Goal: Task Accomplishment & Management: Use online tool/utility

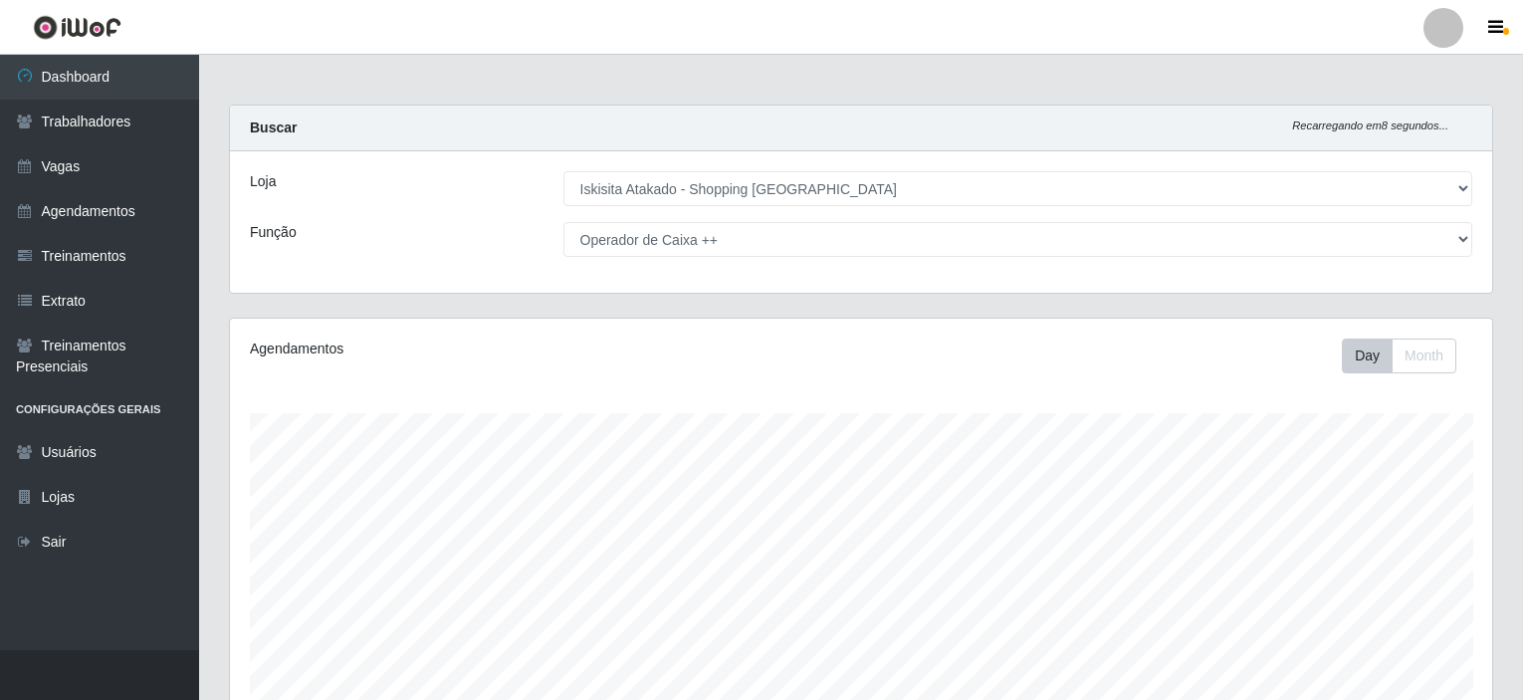
select select "424"
select select "73"
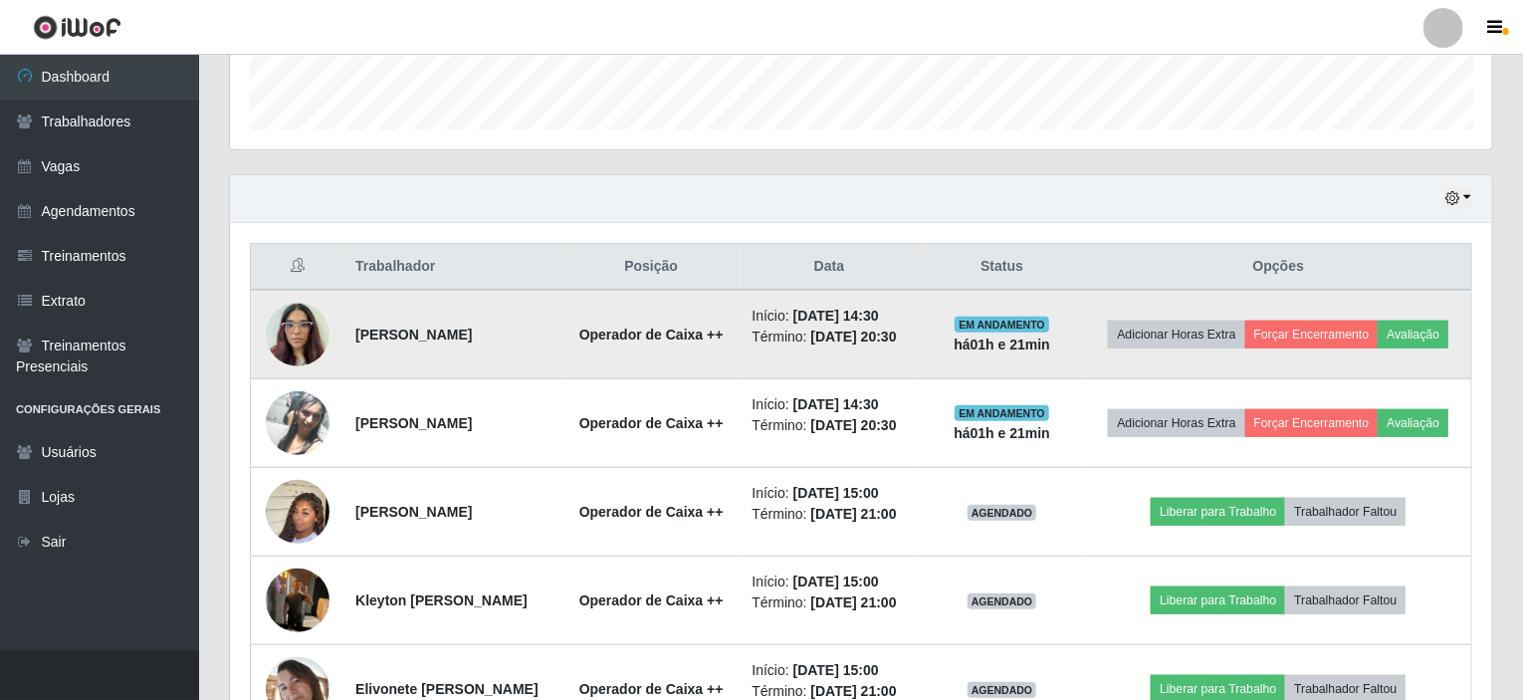
scroll to position [693, 0]
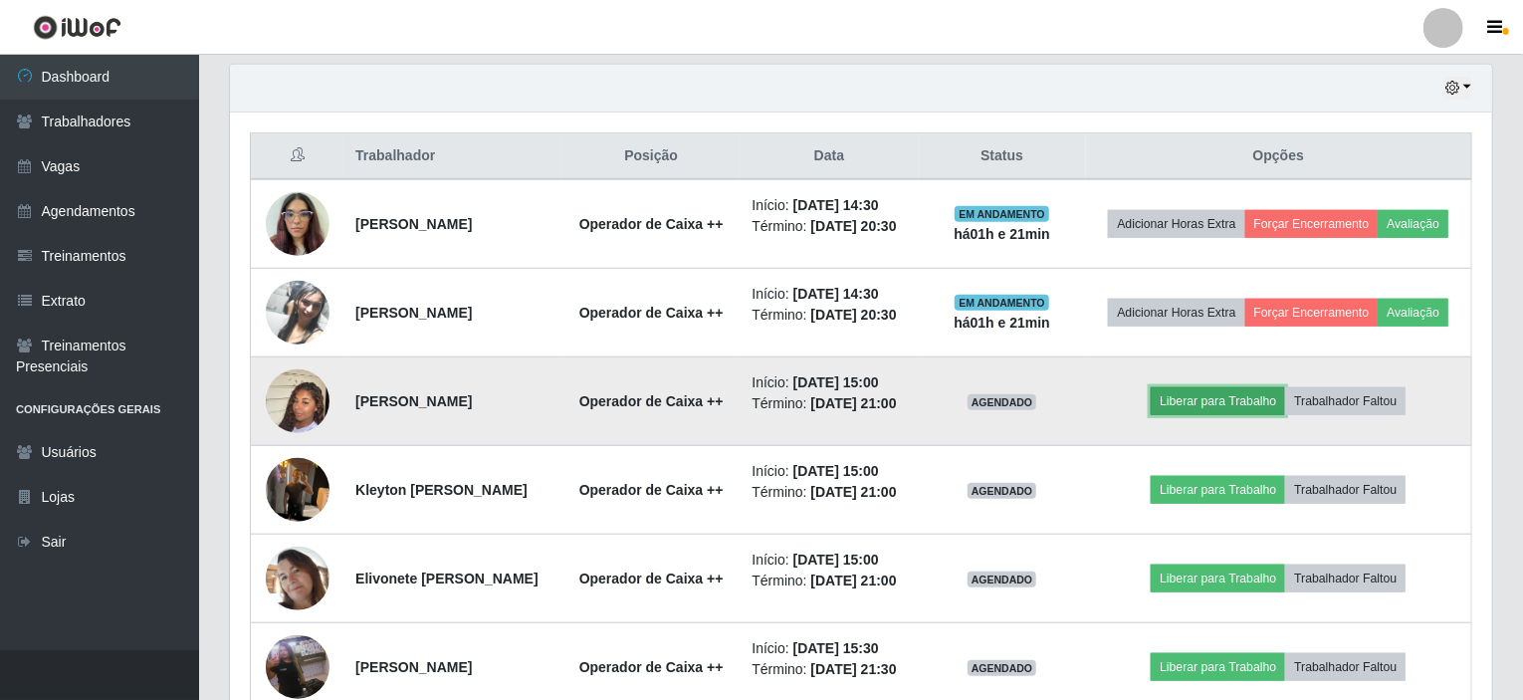
click at [1186, 415] on button "Liberar para Trabalho" at bounding box center [1218, 401] width 134 height 28
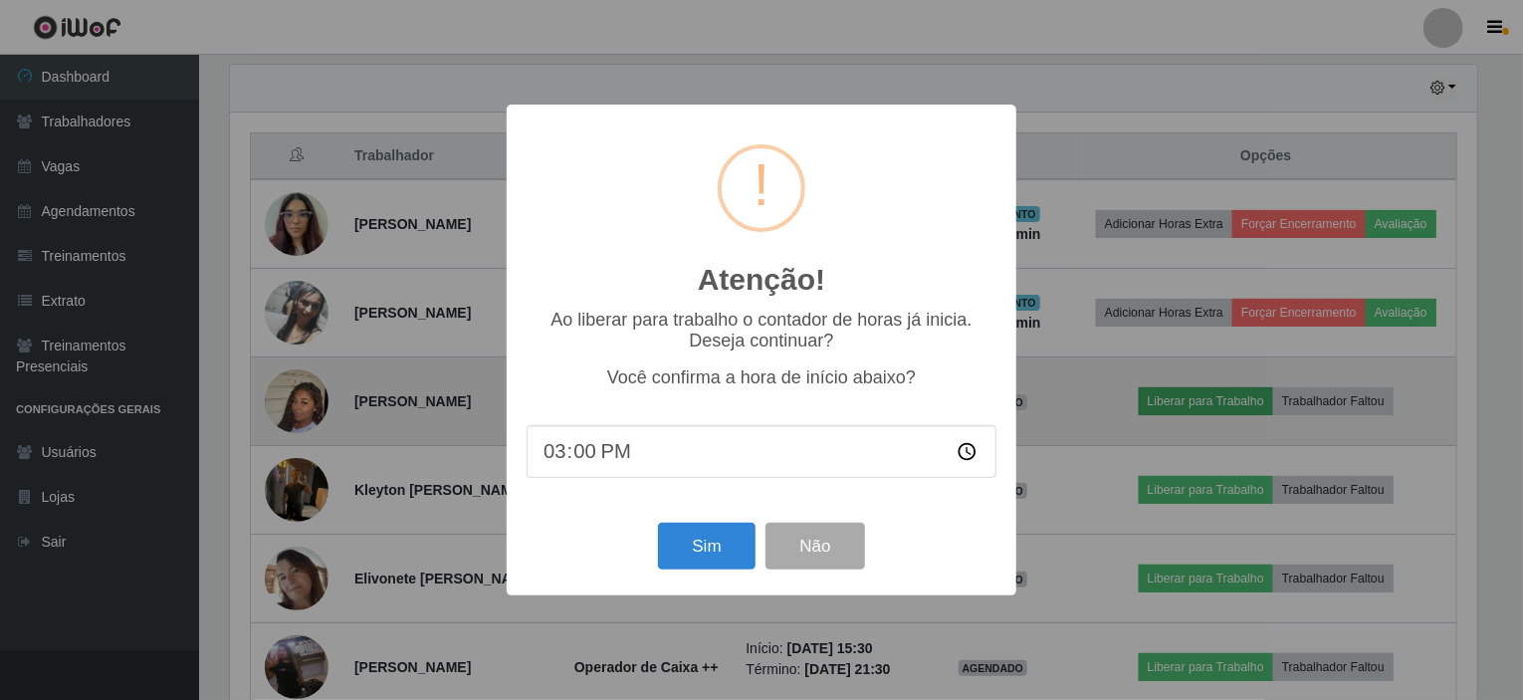
scroll to position [413, 1255]
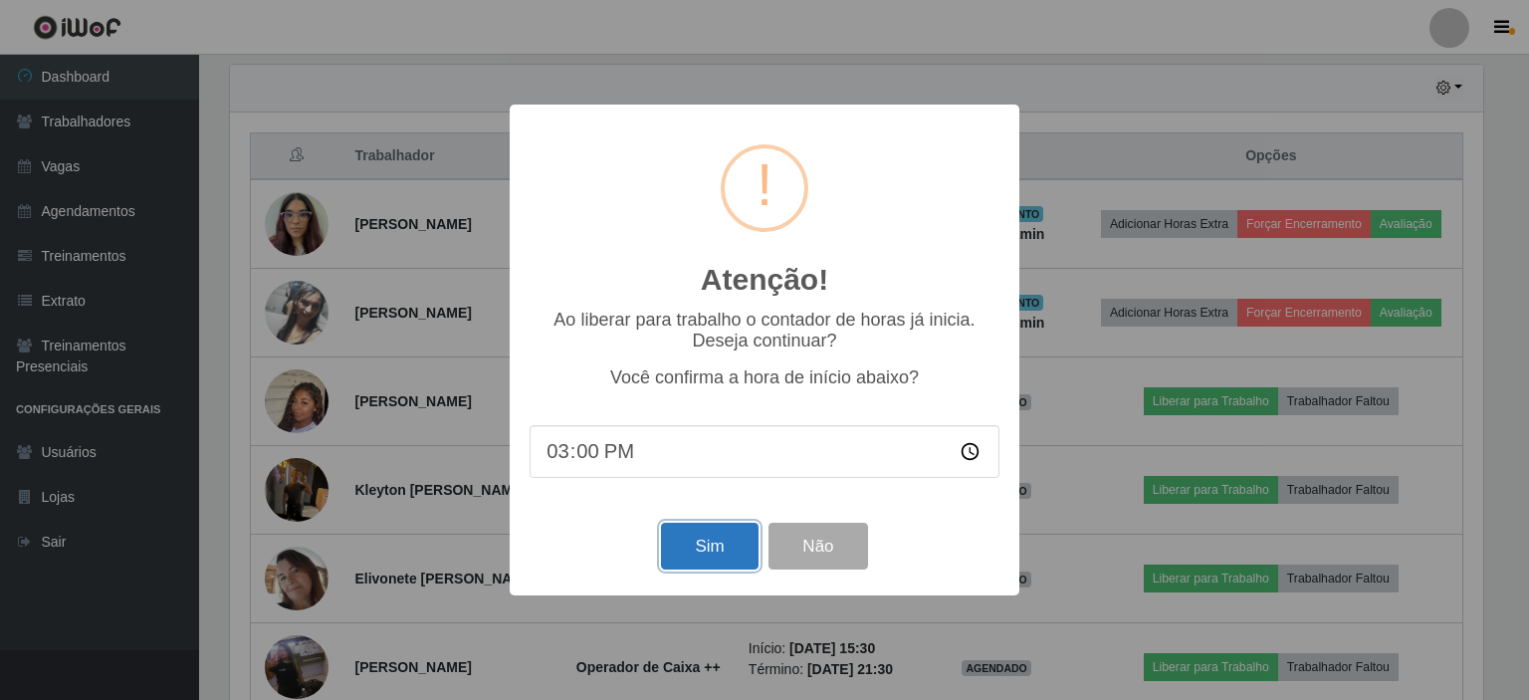
click at [702, 549] on button "Sim" at bounding box center [709, 546] width 97 height 47
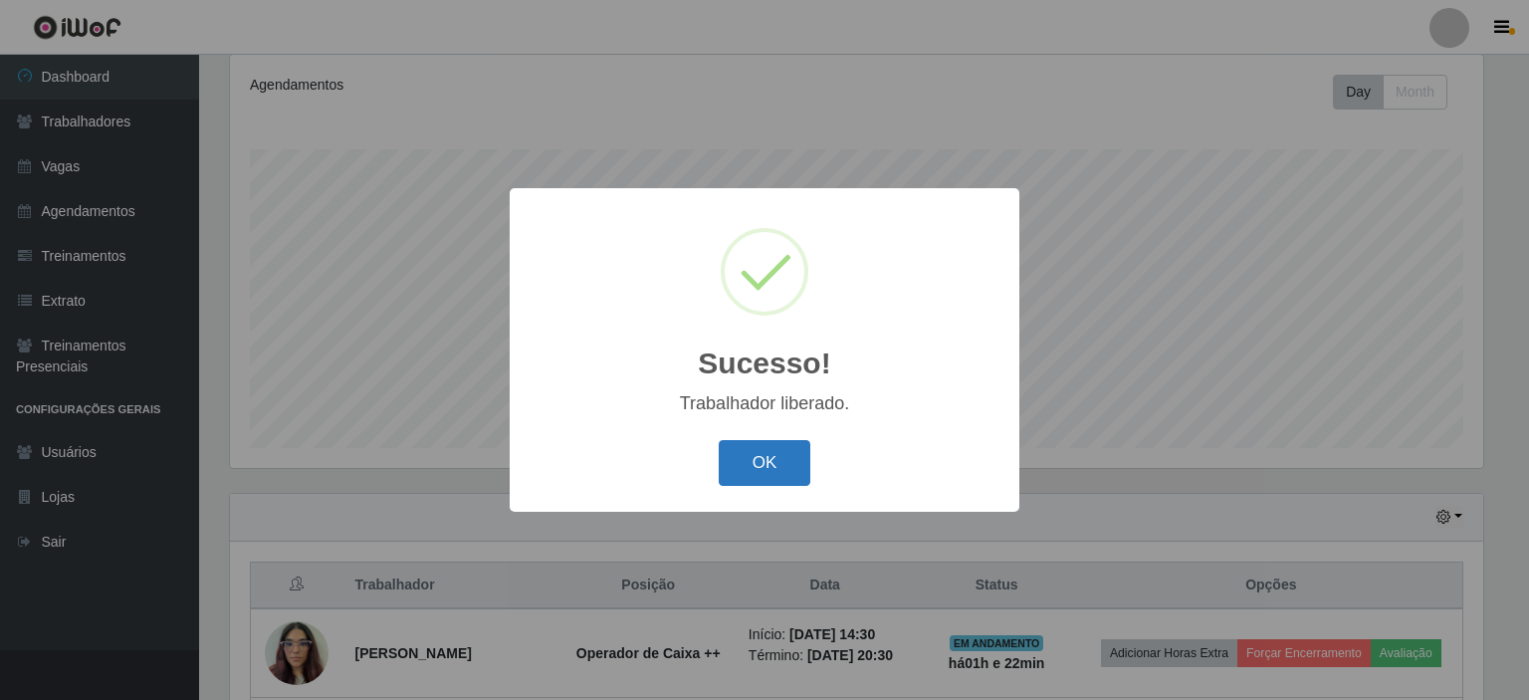
click at [745, 449] on button "OK" at bounding box center [765, 463] width 93 height 47
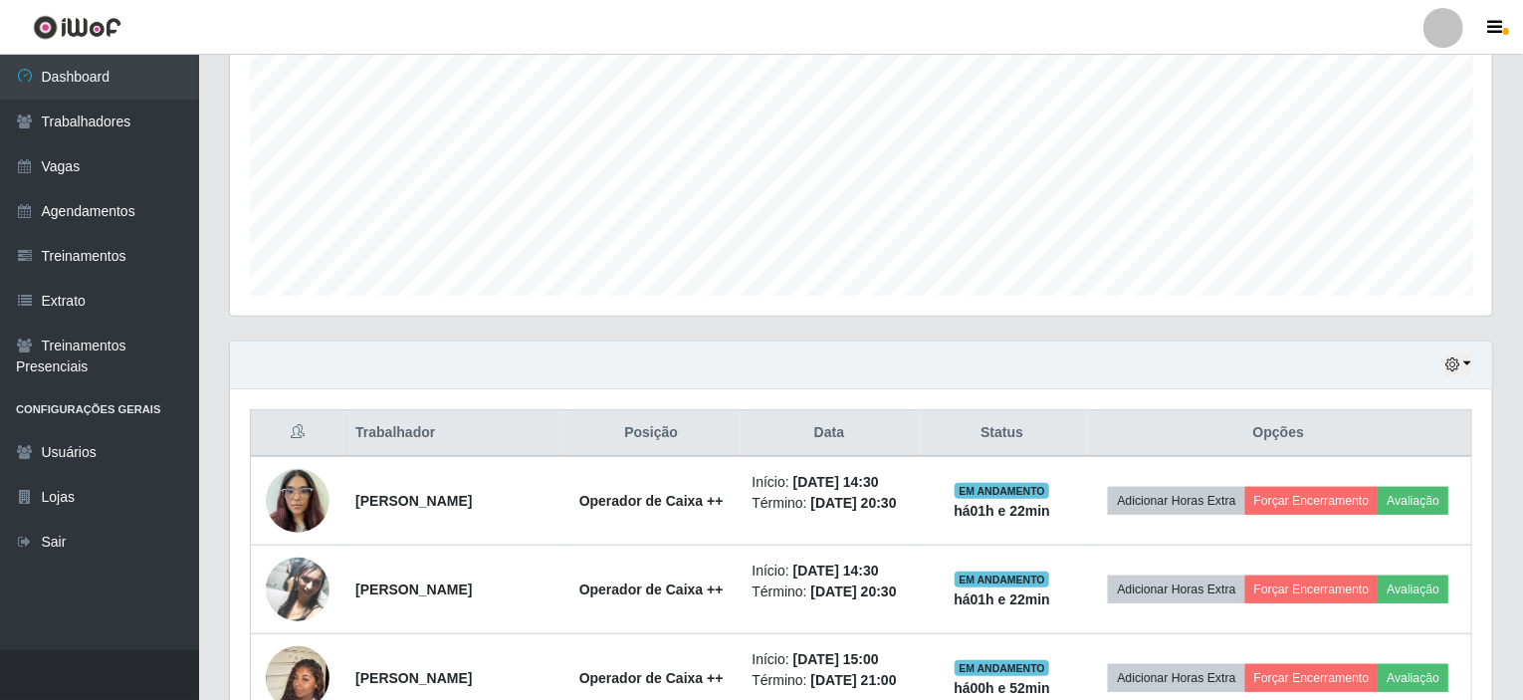
scroll to position [662, 0]
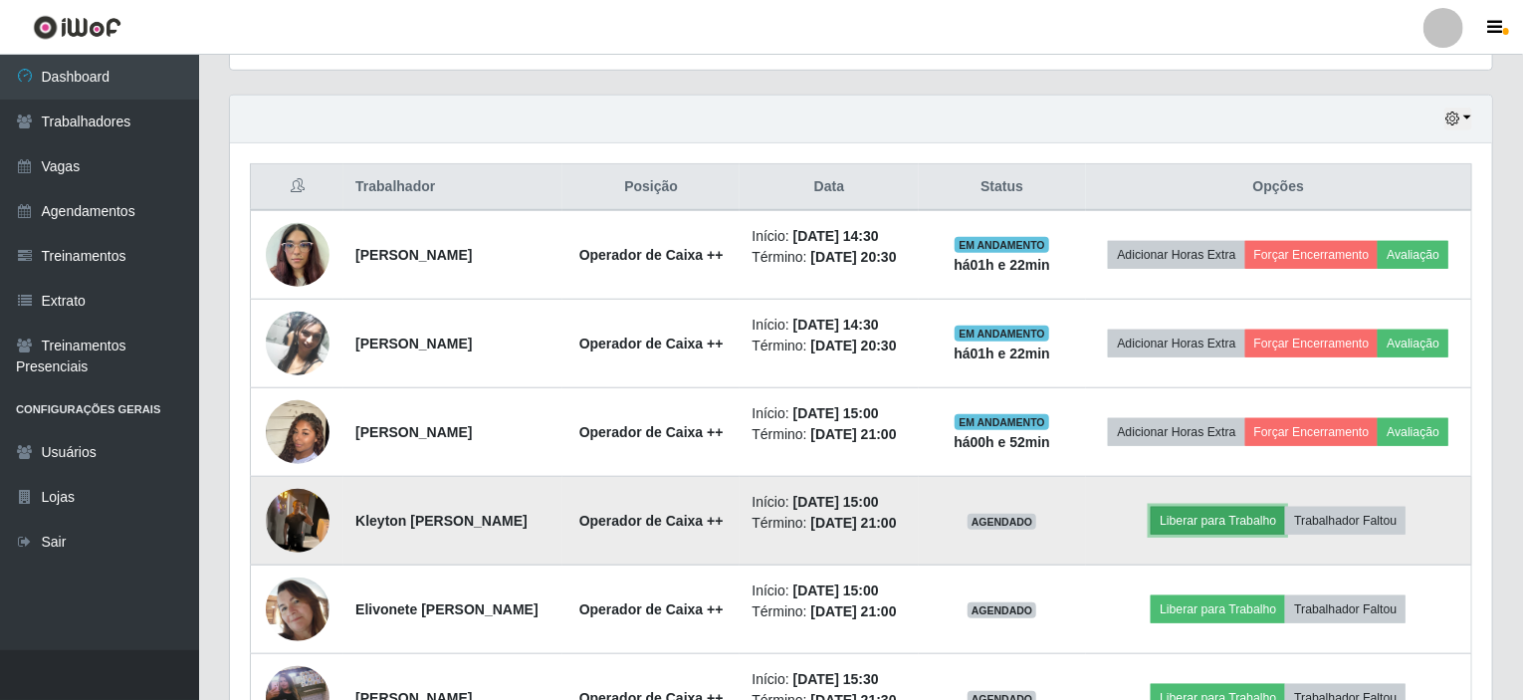
click at [1193, 535] on button "Liberar para Trabalho" at bounding box center [1218, 521] width 134 height 28
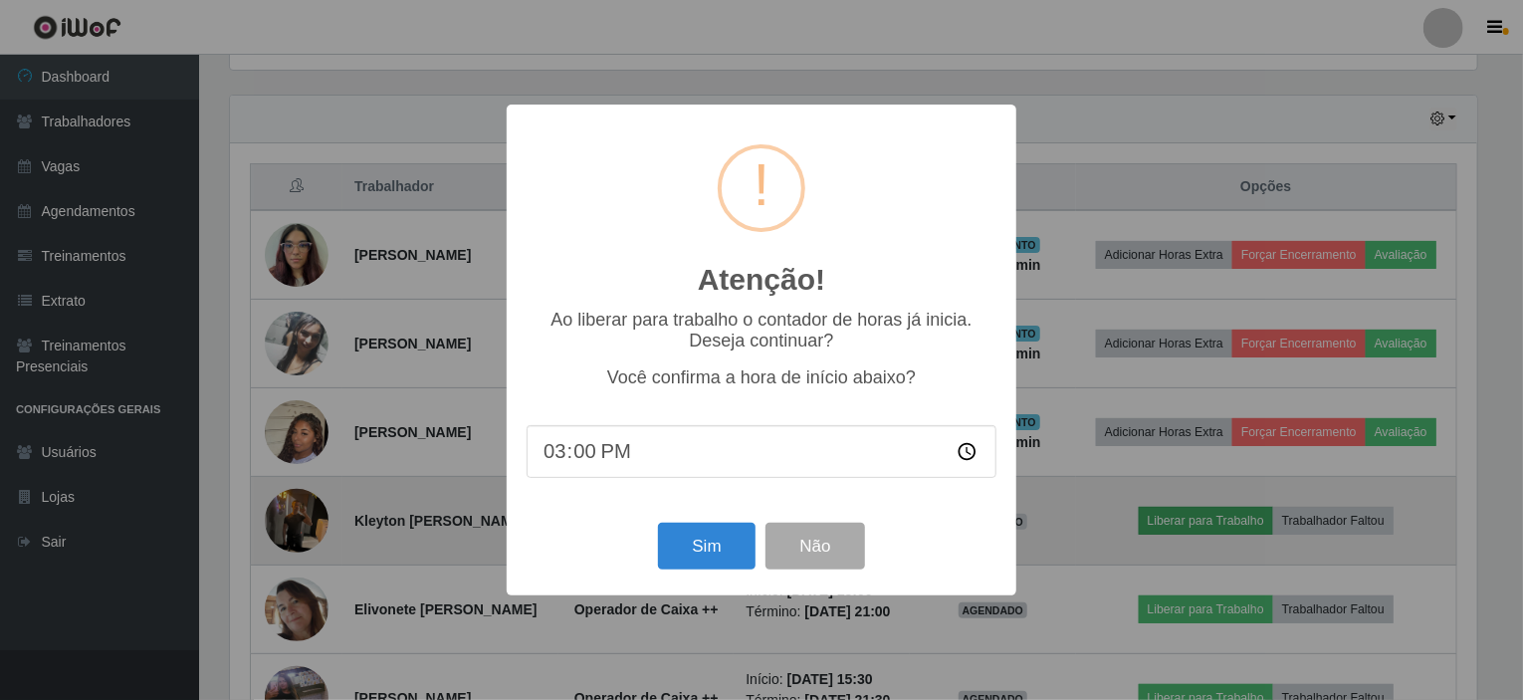
scroll to position [413, 1255]
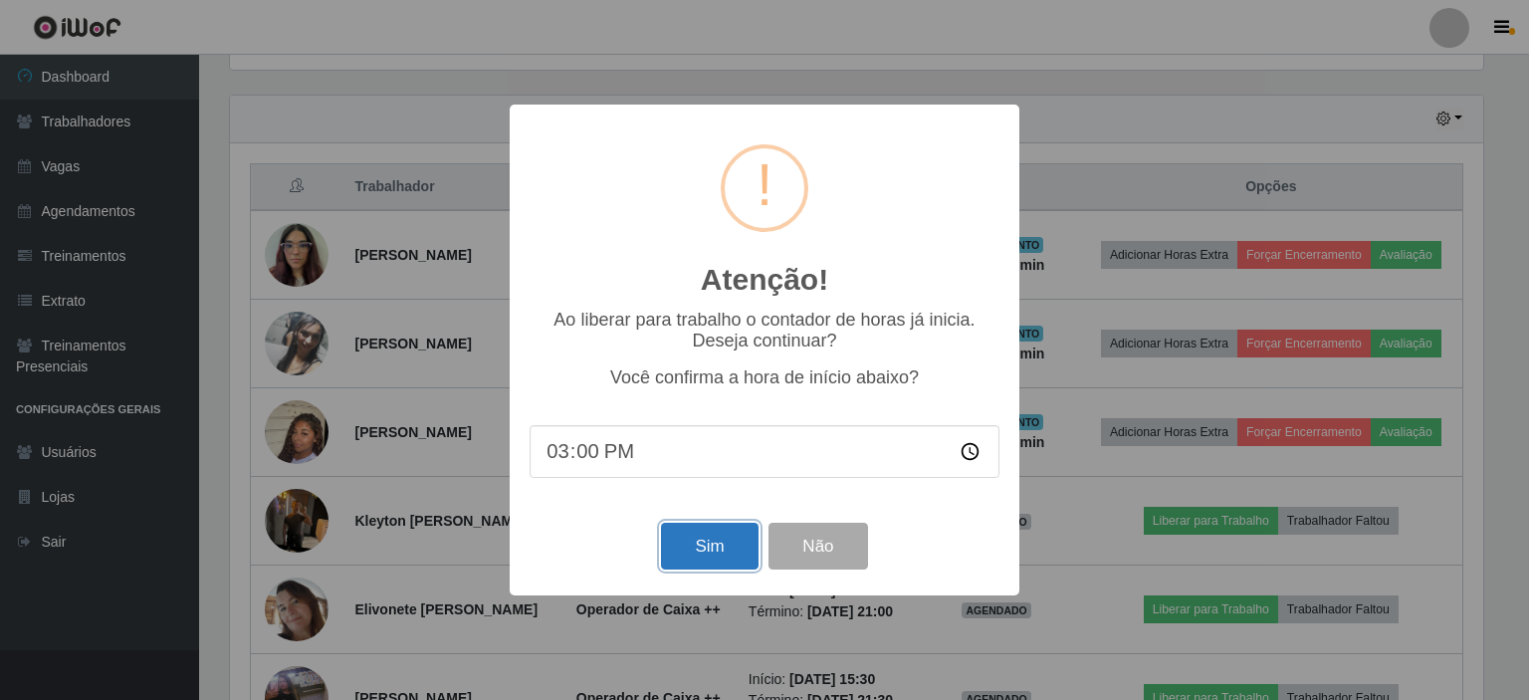
click at [681, 545] on button "Sim" at bounding box center [709, 546] width 97 height 47
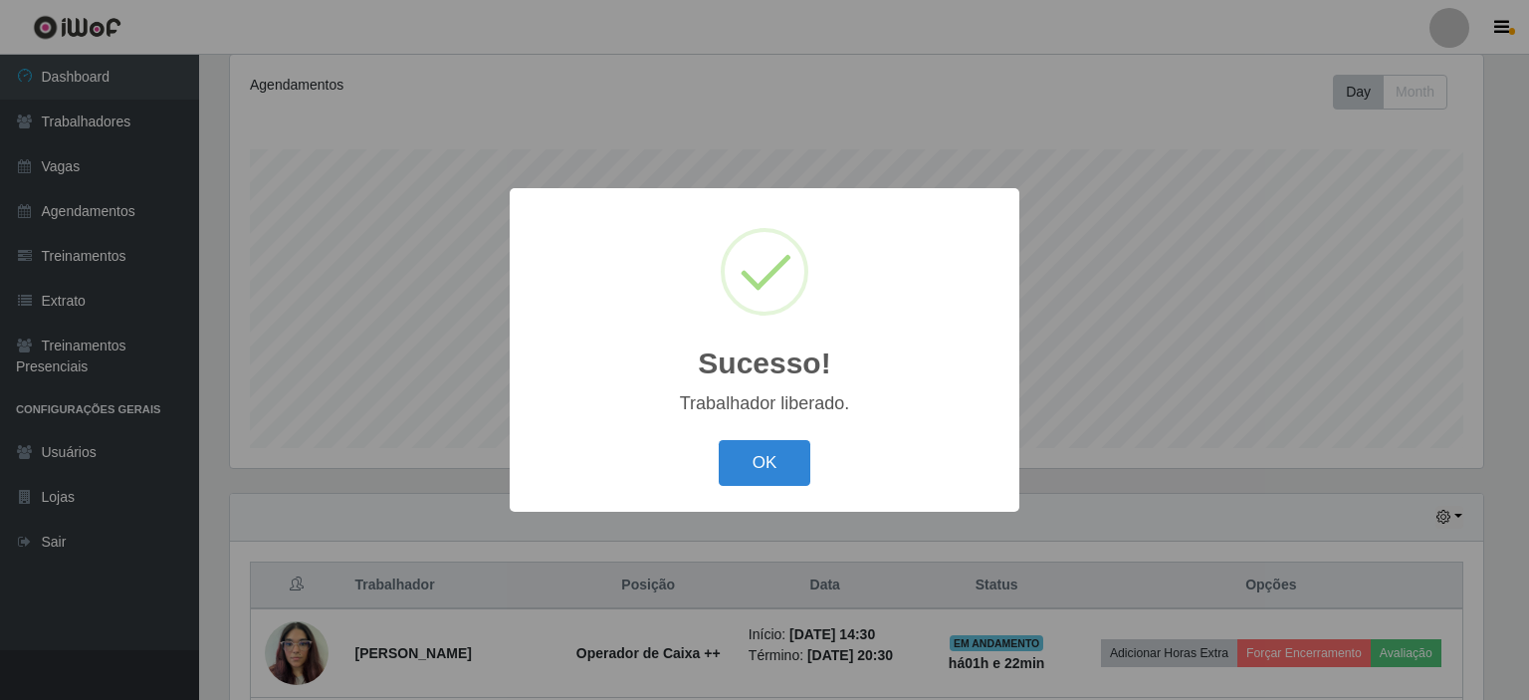
click at [1065, 509] on div "Sucesso! × Trabalhador liberado. OK Cancel" at bounding box center [764, 350] width 1529 height 700
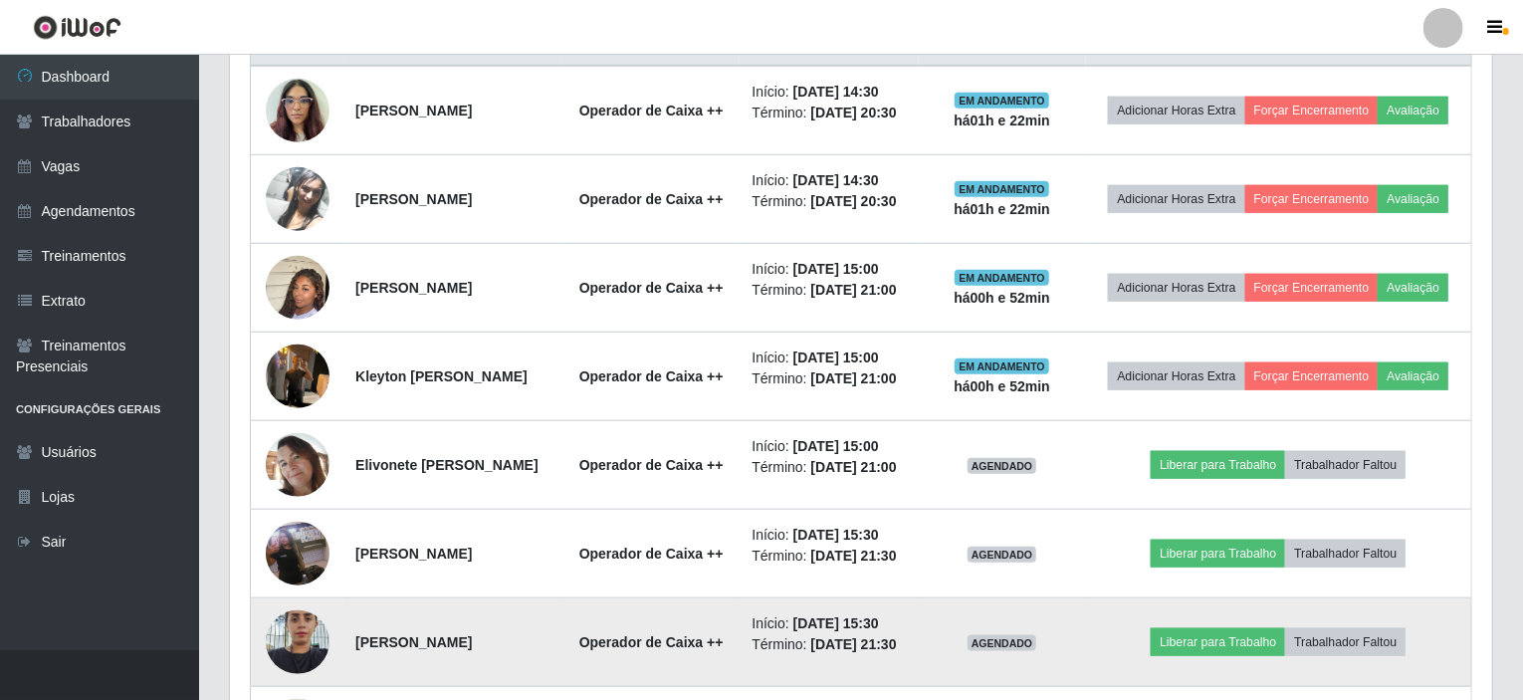
scroll to position [793, 0]
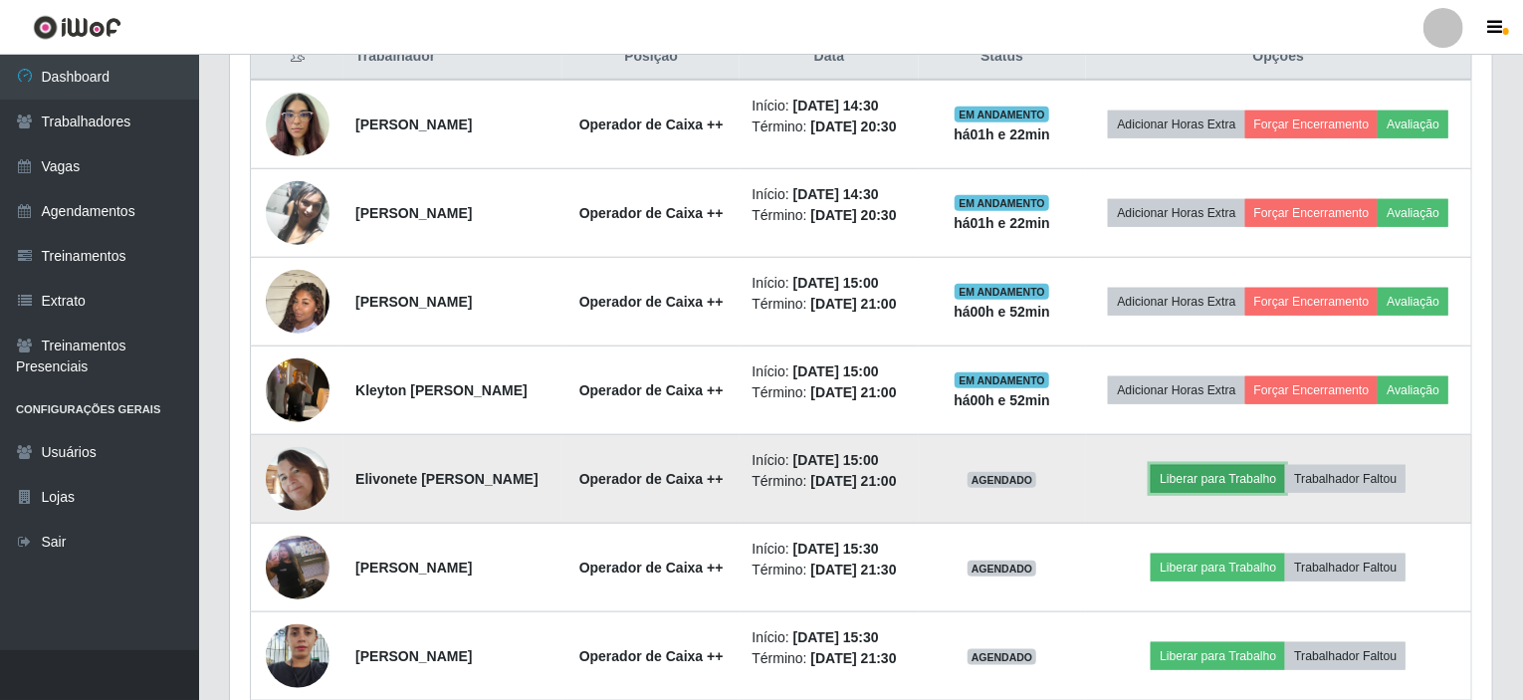
click at [1211, 493] on button "Liberar para Trabalho" at bounding box center [1218, 479] width 134 height 28
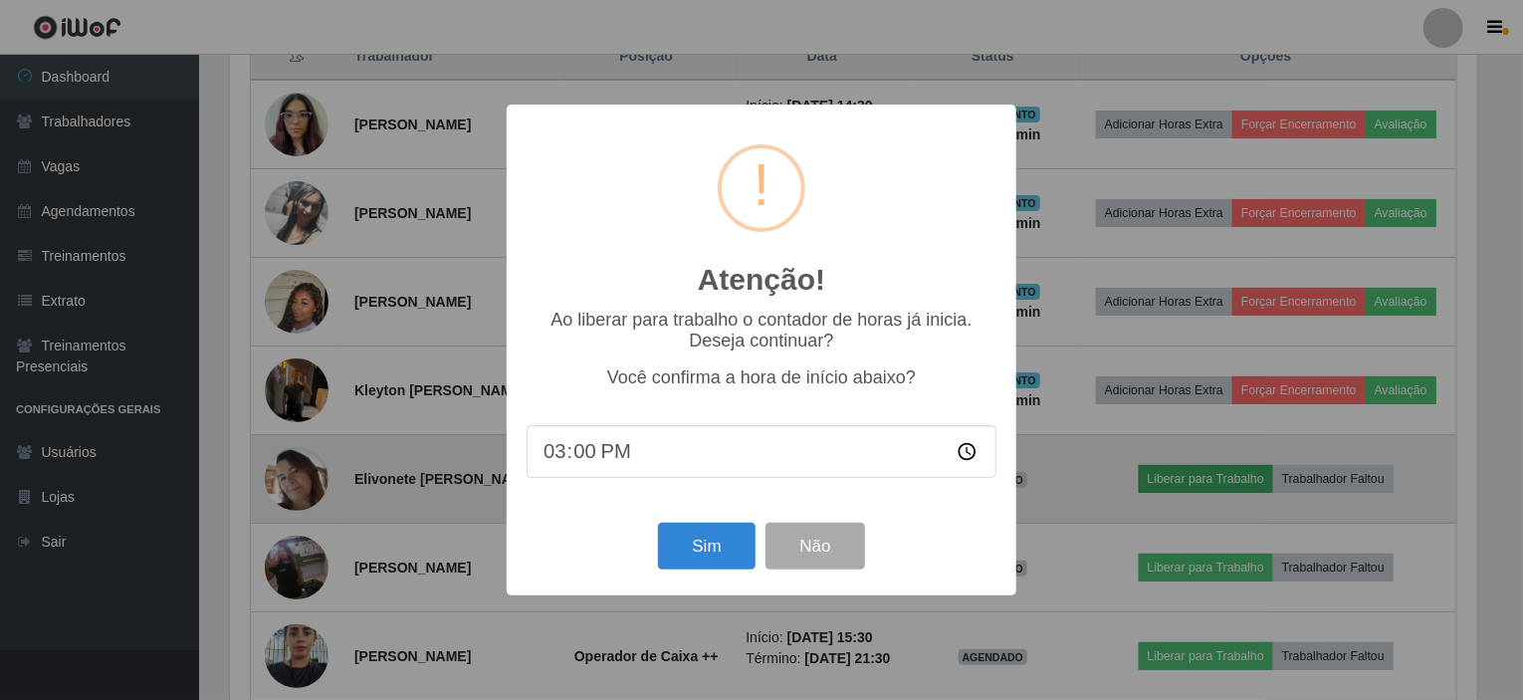
scroll to position [413, 1255]
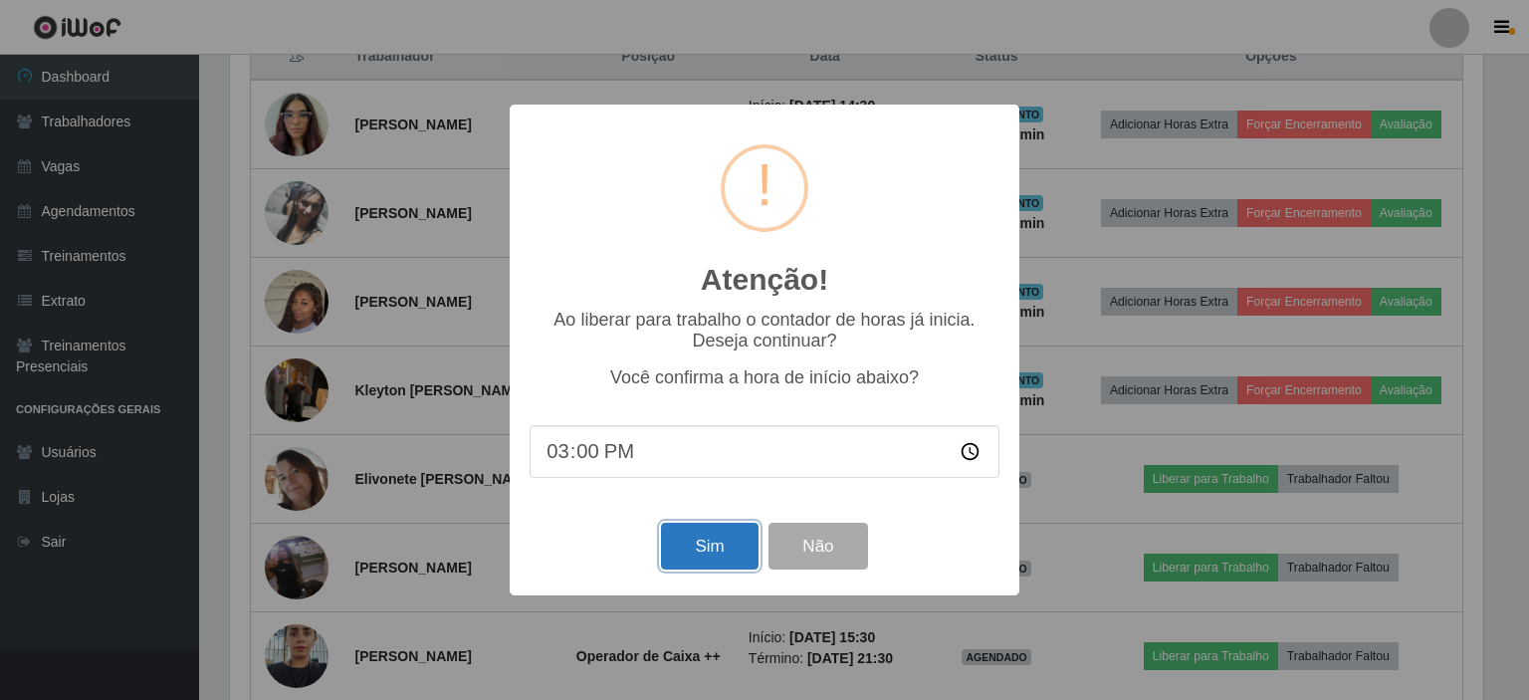
click at [700, 547] on button "Sim" at bounding box center [709, 546] width 97 height 47
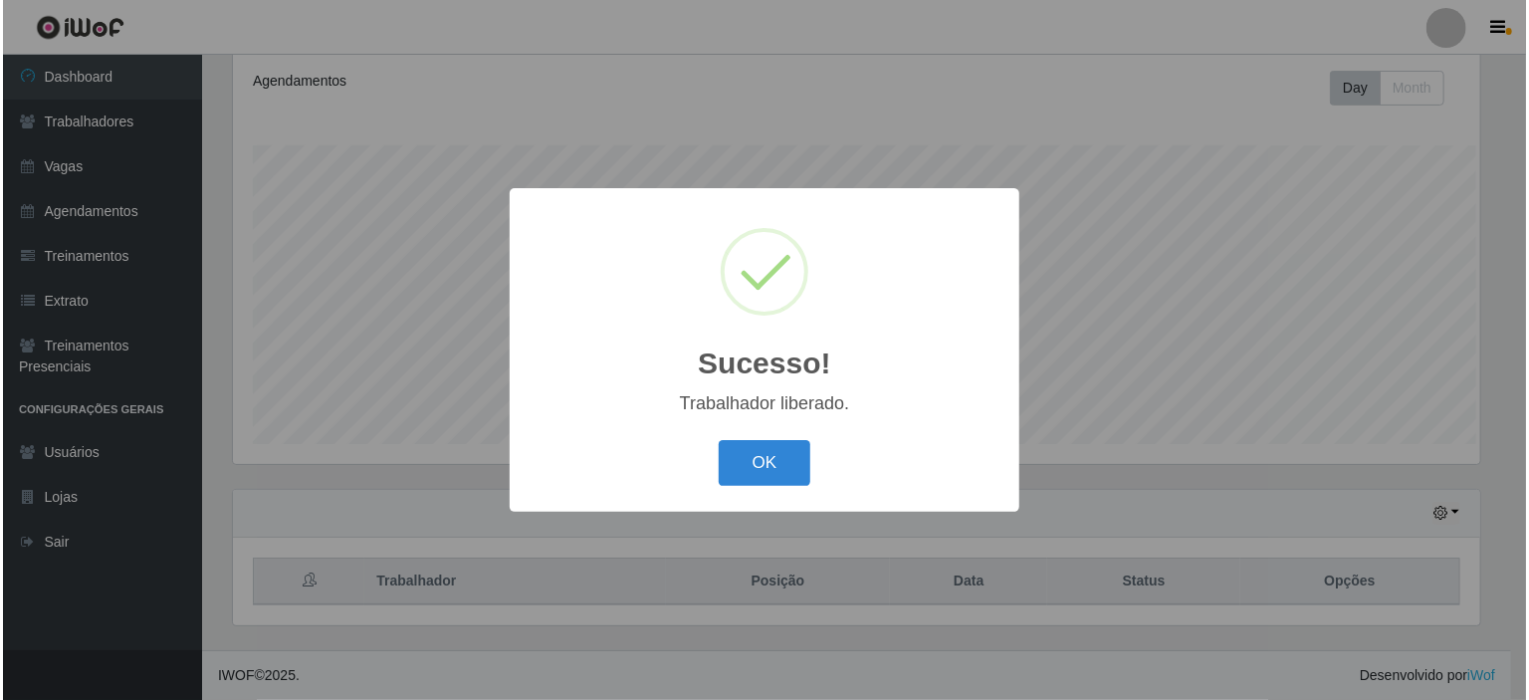
scroll to position [0, 0]
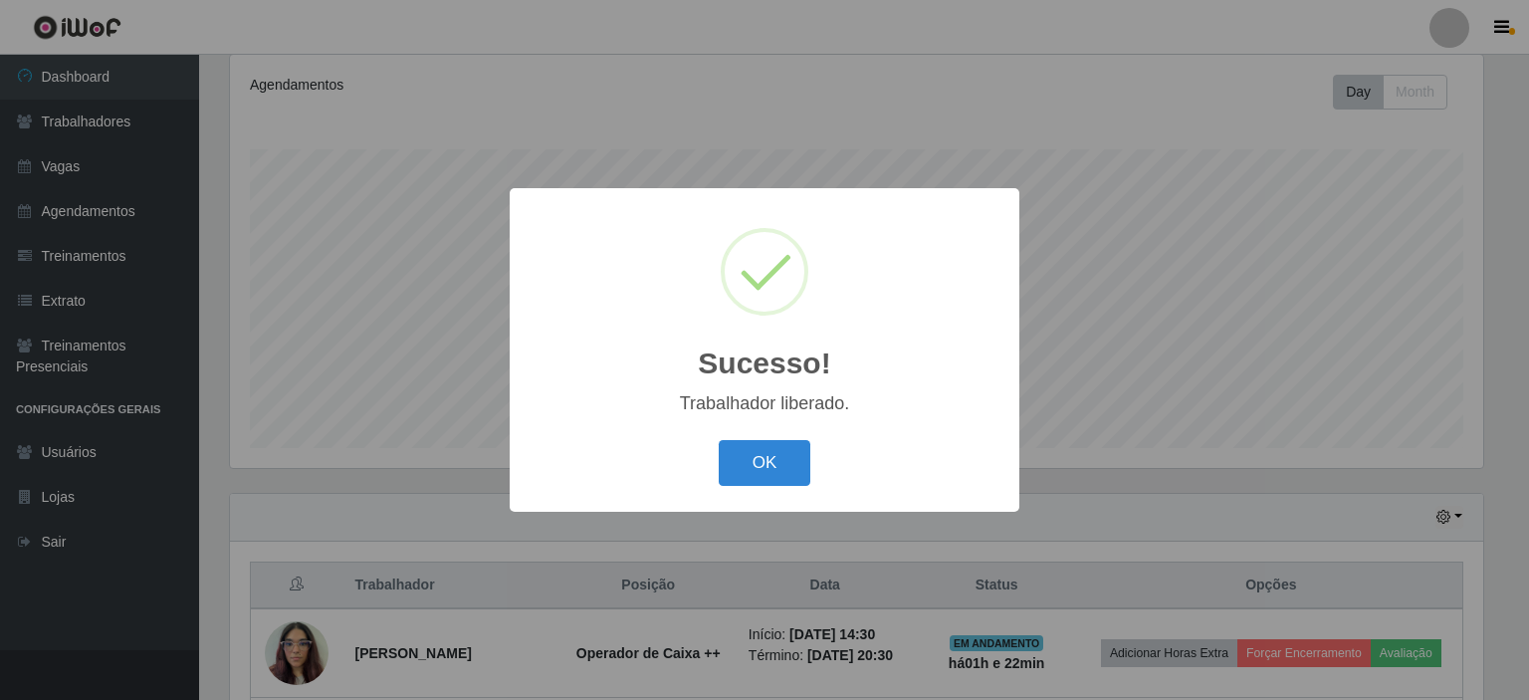
click at [1108, 545] on div "Sucesso! × Trabalhador liberado. OK Cancel" at bounding box center [764, 350] width 1529 height 700
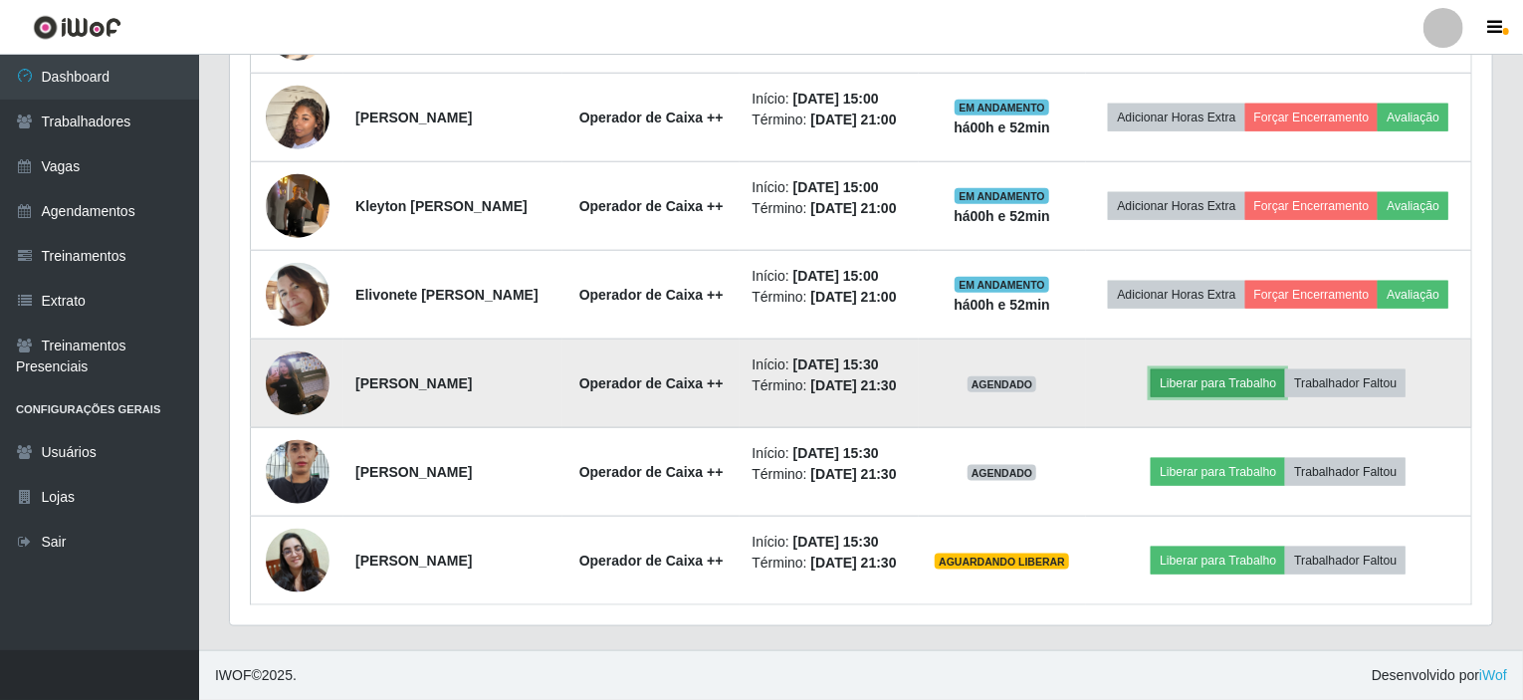
click at [1218, 369] on button "Liberar para Trabalho" at bounding box center [1218, 383] width 134 height 28
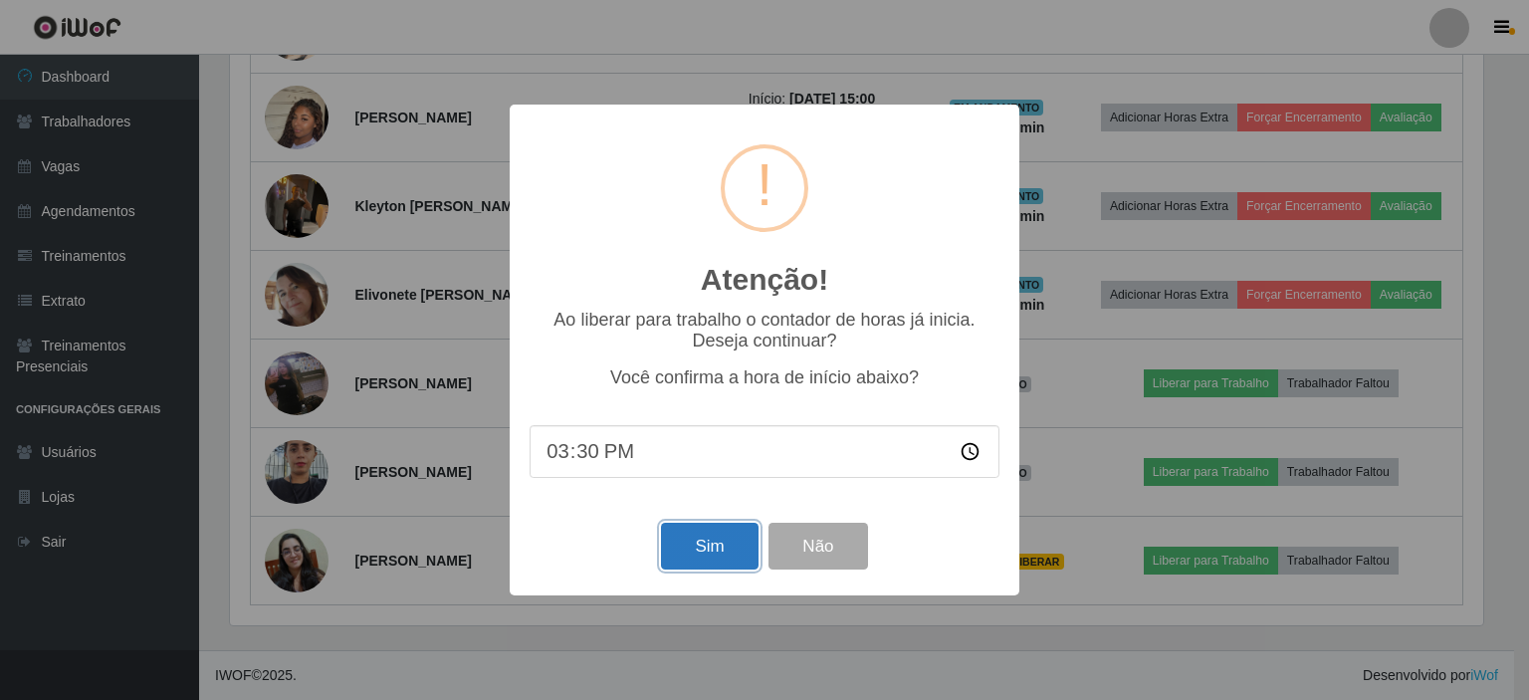
click at [680, 544] on button "Sim" at bounding box center [709, 546] width 97 height 47
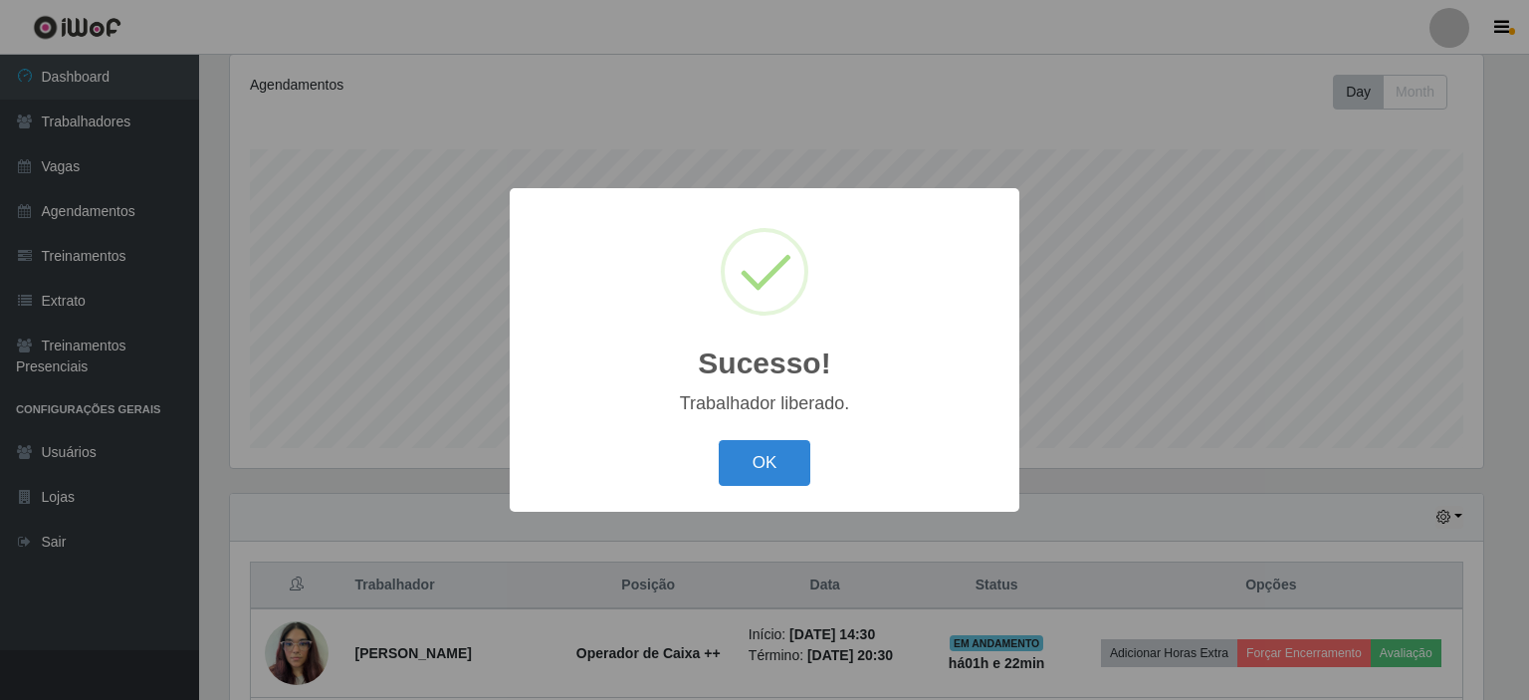
click at [1199, 291] on div "Sucesso! × Trabalhador liberado. OK Cancel" at bounding box center [764, 350] width 1529 height 700
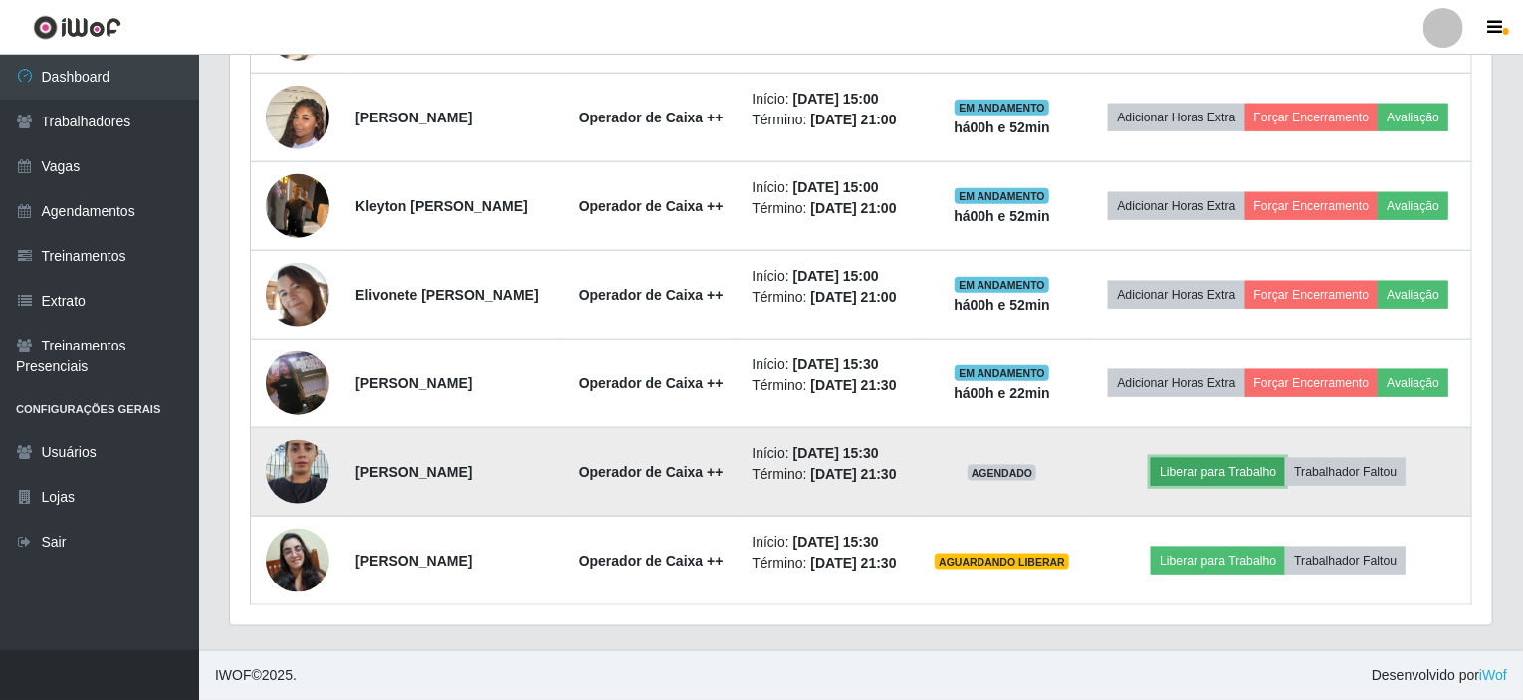
click at [1211, 458] on button "Liberar para Trabalho" at bounding box center [1218, 472] width 134 height 28
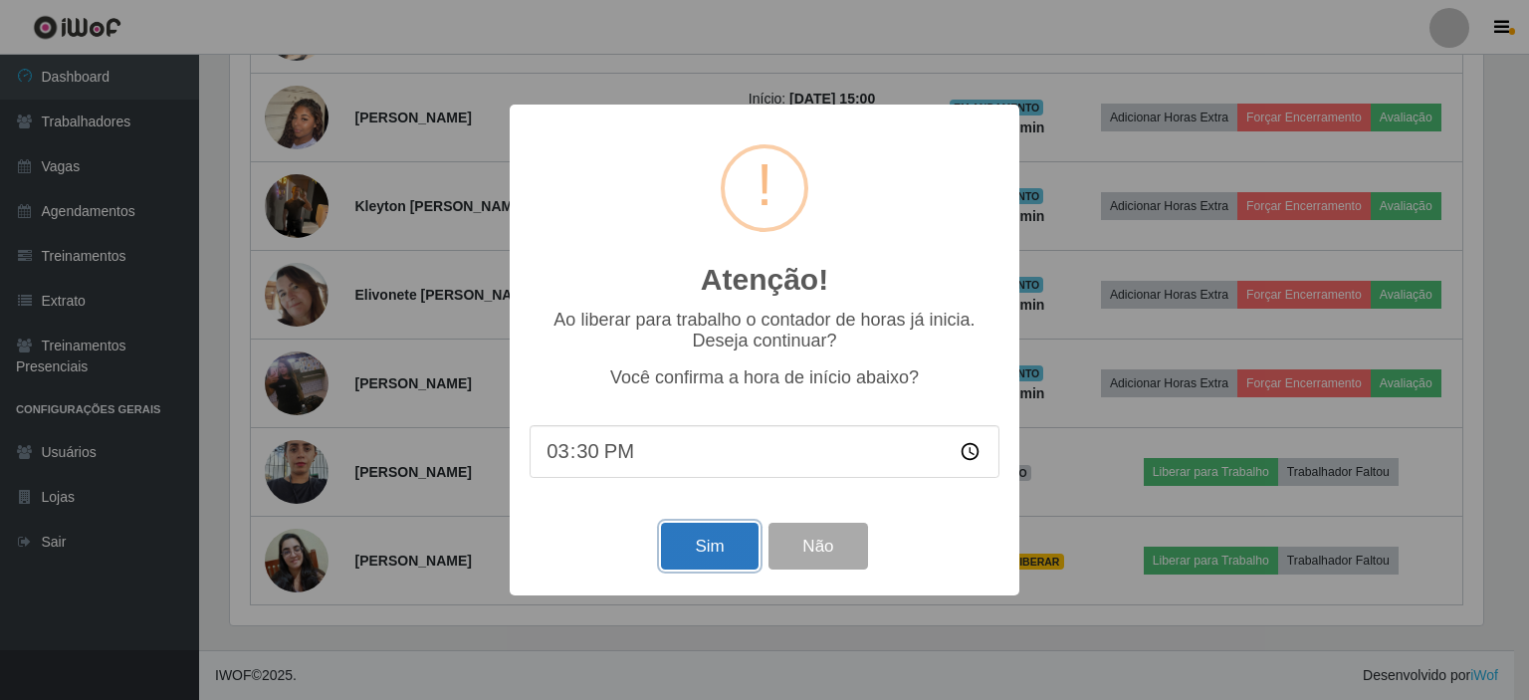
click at [700, 538] on button "Sim" at bounding box center [709, 546] width 97 height 47
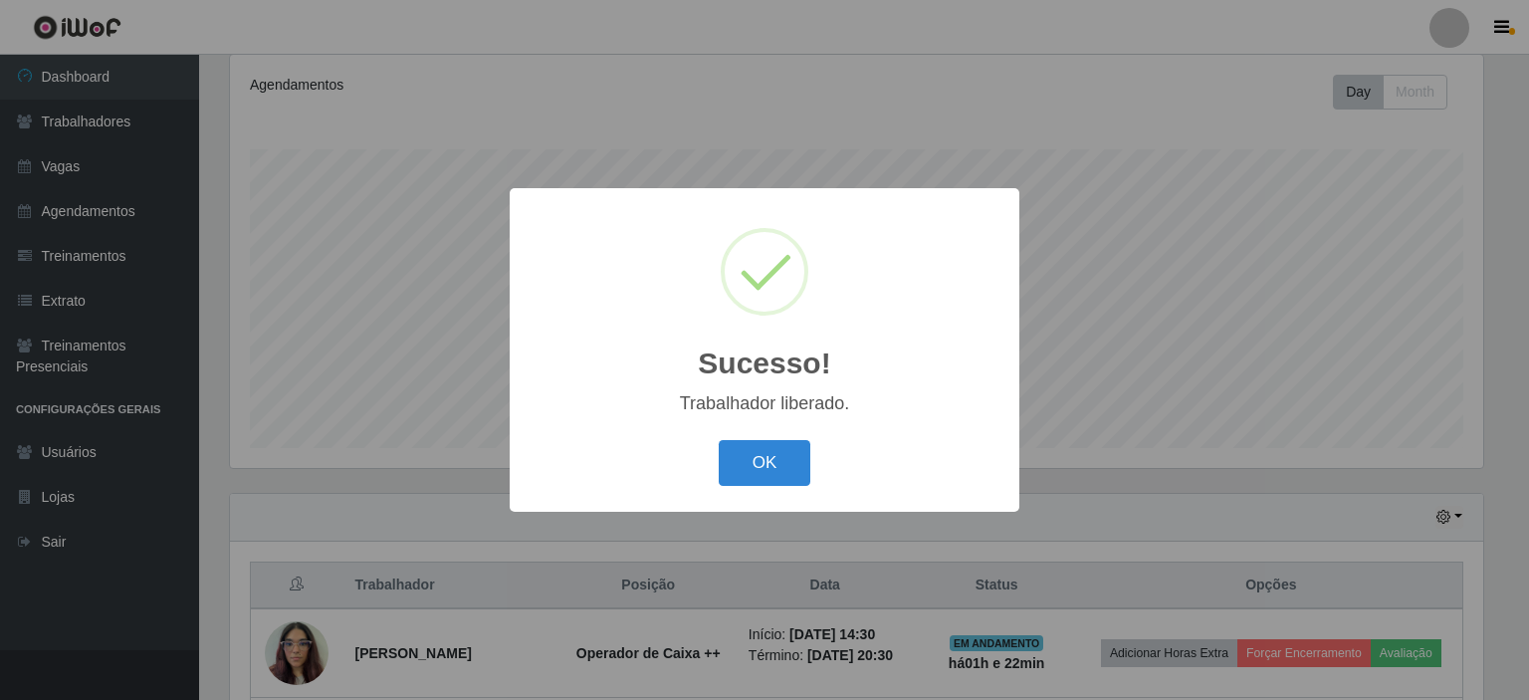
click at [1169, 323] on div "Sucesso! × Trabalhador liberado. OK Cancel" at bounding box center [764, 350] width 1529 height 700
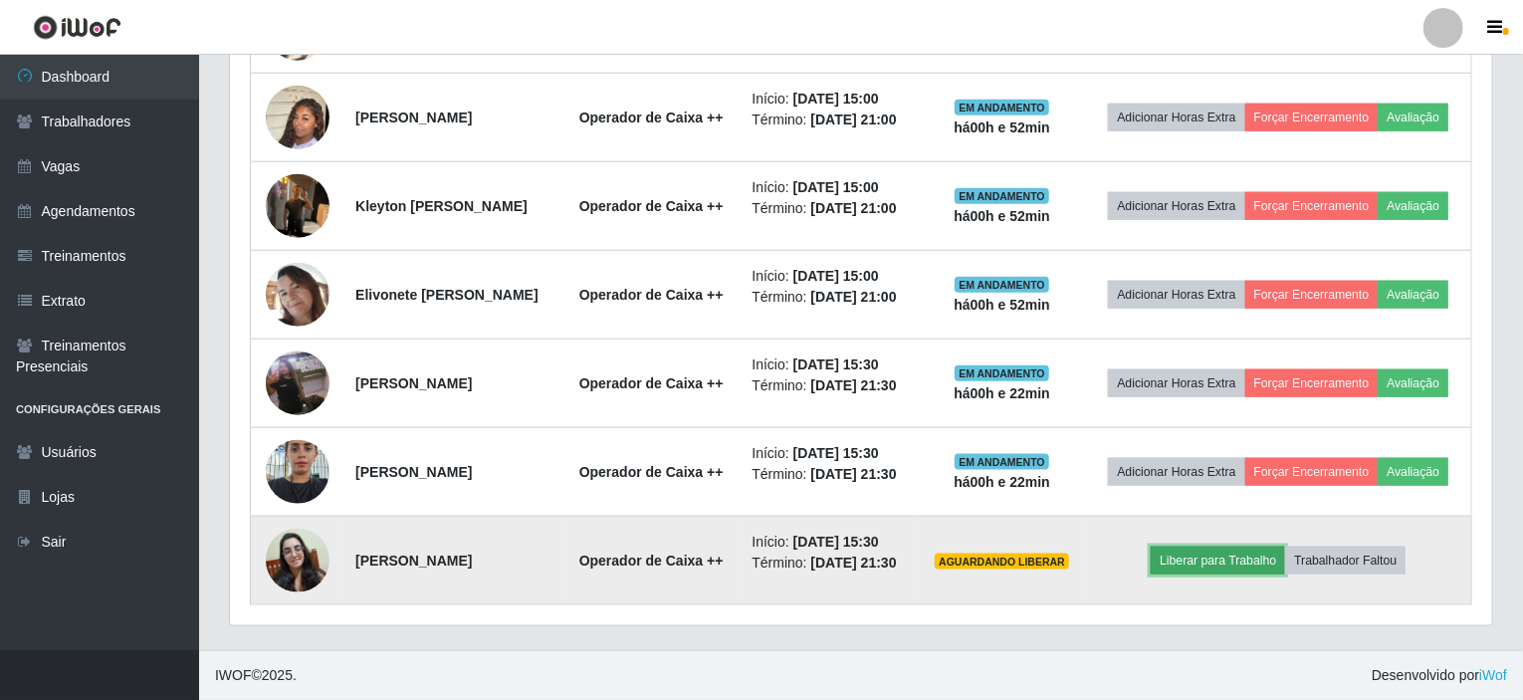
click at [1219, 557] on button "Liberar para Trabalho" at bounding box center [1218, 561] width 134 height 28
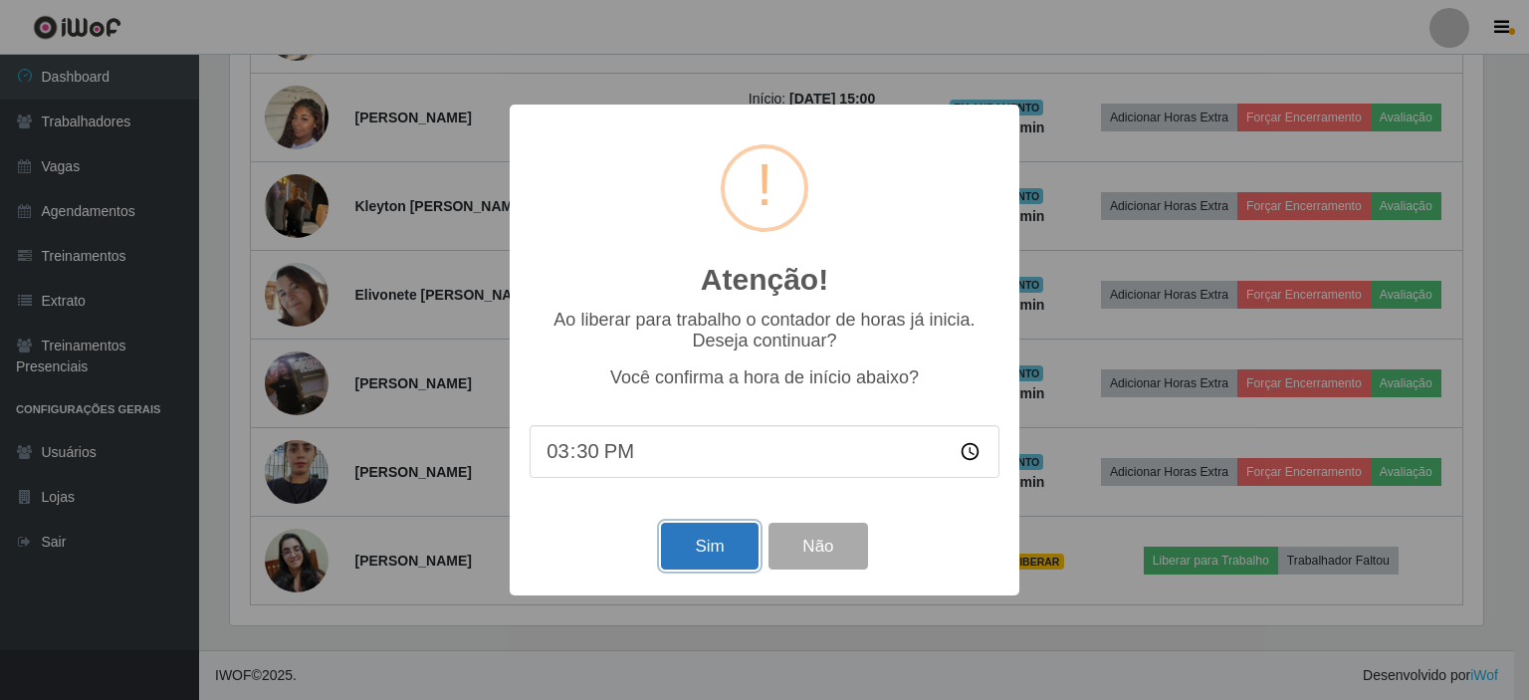
click at [705, 528] on button "Sim" at bounding box center [709, 546] width 97 height 47
